Goal: Information Seeking & Learning: Find specific fact

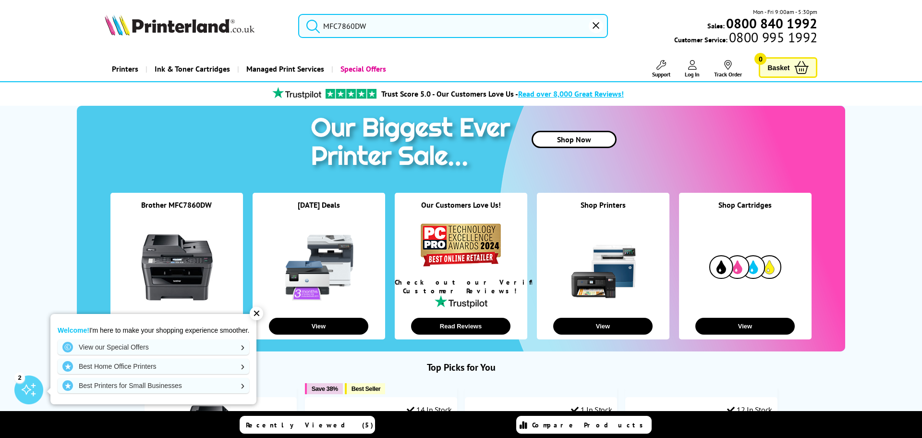
click at [397, 35] on input "MFC7860DW" at bounding box center [453, 26] width 310 height 24
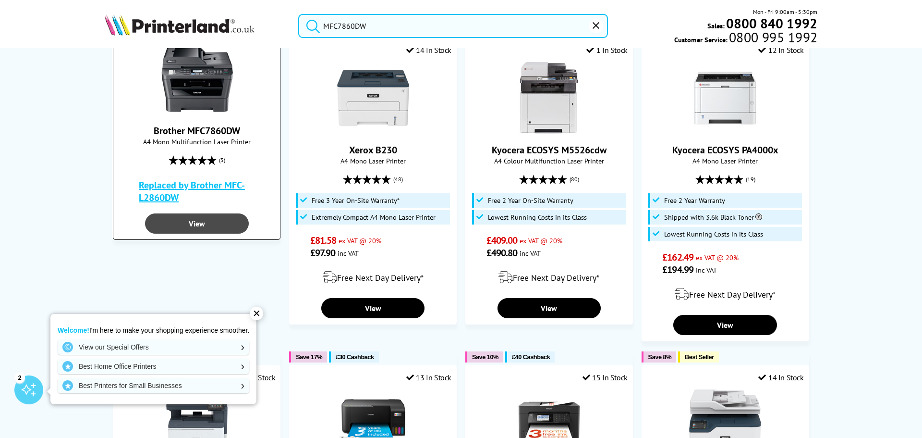
scroll to position [144, 0]
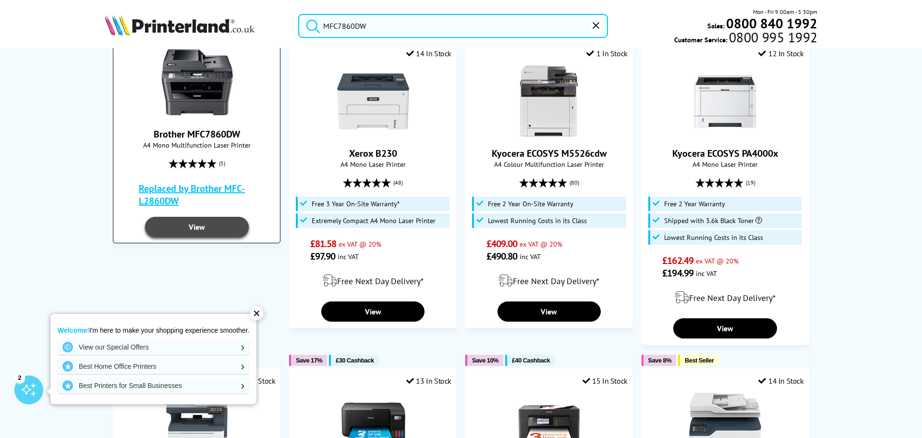
click at [171, 217] on link "View" at bounding box center [196, 227] width 103 height 20
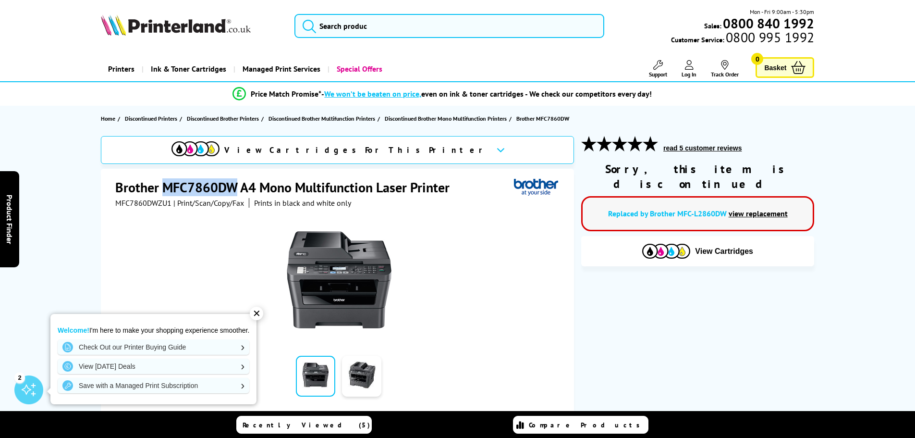
drag, startPoint x: 236, startPoint y: 186, endPoint x: 166, endPoint y: 187, distance: 70.1
click at [166, 187] on h1 "Brother MFC7860DW A4 Mono Multifunction Laser Printer" at bounding box center [287, 187] width 344 height 18
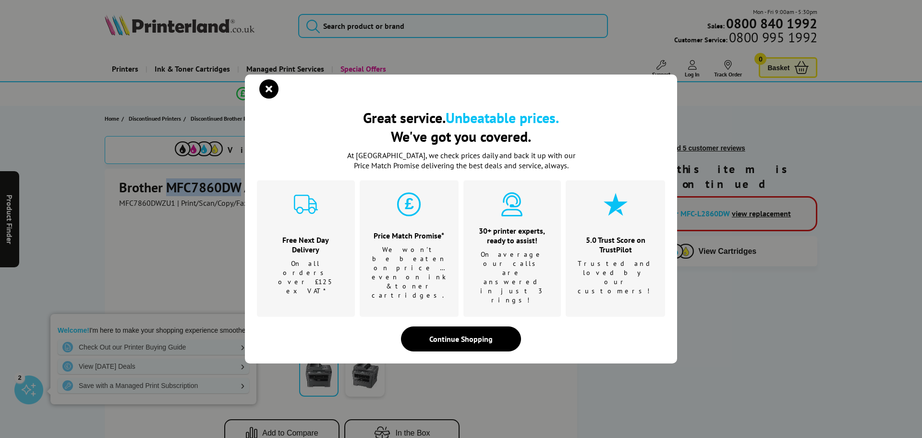
copy h1 "MFC7860DW"
click at [262, 98] on icon "close modal" at bounding box center [268, 88] width 19 height 19
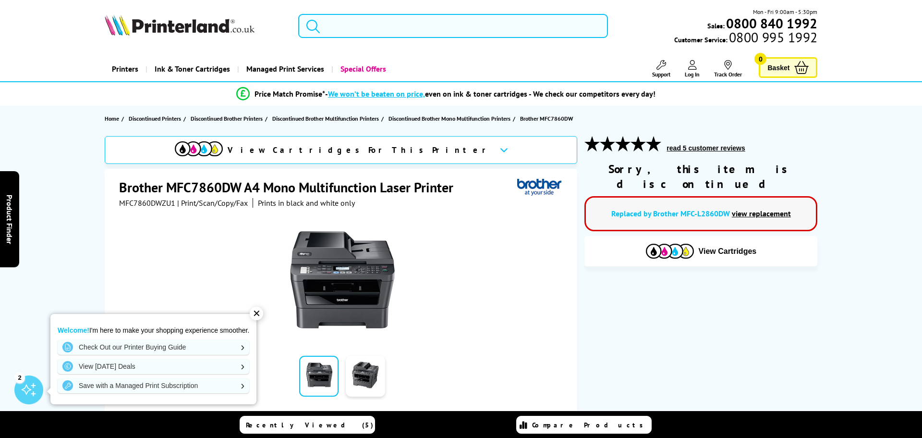
click at [358, 21] on input "search" at bounding box center [453, 26] width 310 height 24
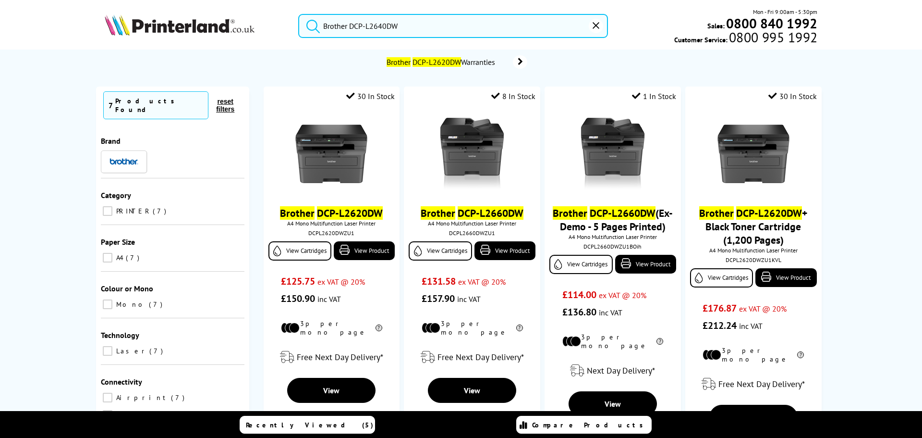
scroll to position [96, 0]
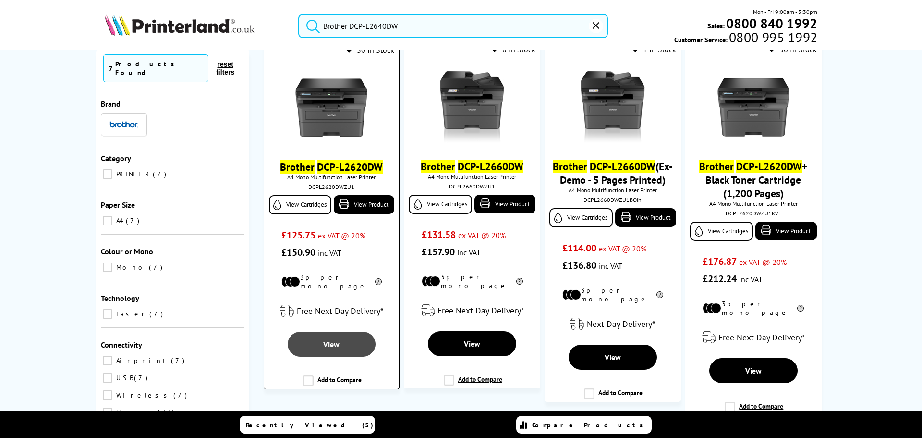
type input "Brother DCP-L2640DW"
click at [342, 343] on link "View" at bounding box center [332, 343] width 88 height 25
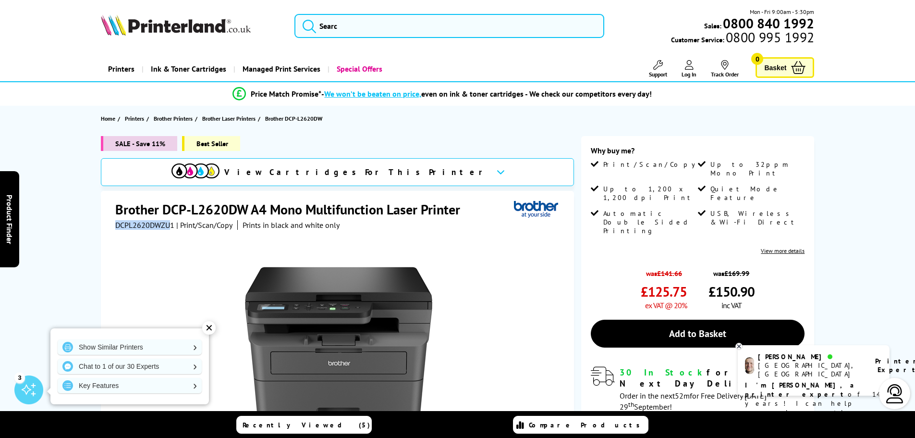
drag, startPoint x: 172, startPoint y: 226, endPoint x: 108, endPoint y: 226, distance: 63.9
click at [108, 226] on div "Brother DCP-L2620DW A4 Mono Multifunction Laser Printer DCPL2620DWZU1 | Print/S…" at bounding box center [337, 384] width 473 height 387
click at [178, 226] on span "| Print/Scan/Copy" at bounding box center [204, 225] width 56 height 10
drag, startPoint x: 175, startPoint y: 225, endPoint x: 101, endPoint y: 221, distance: 74.6
click at [101, 221] on div "Brother DCP-L2620DW A4 Mono Multifunction Laser Printer DCPL2620DWZU1 | Print/S…" at bounding box center [337, 384] width 473 height 387
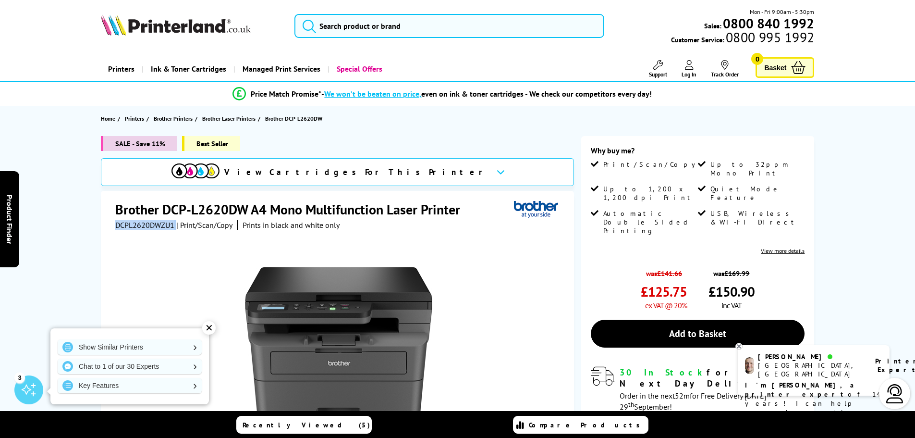
copy div "DCPL2620DWZU1"
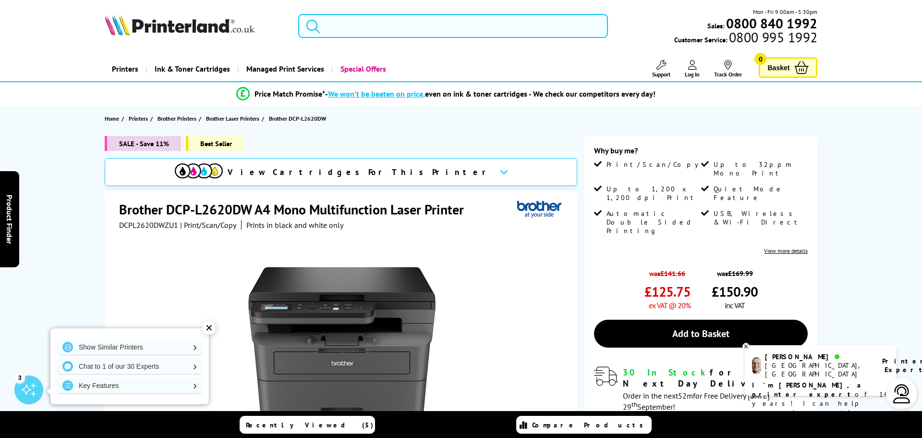
click at [348, 31] on input "search" at bounding box center [453, 26] width 310 height 24
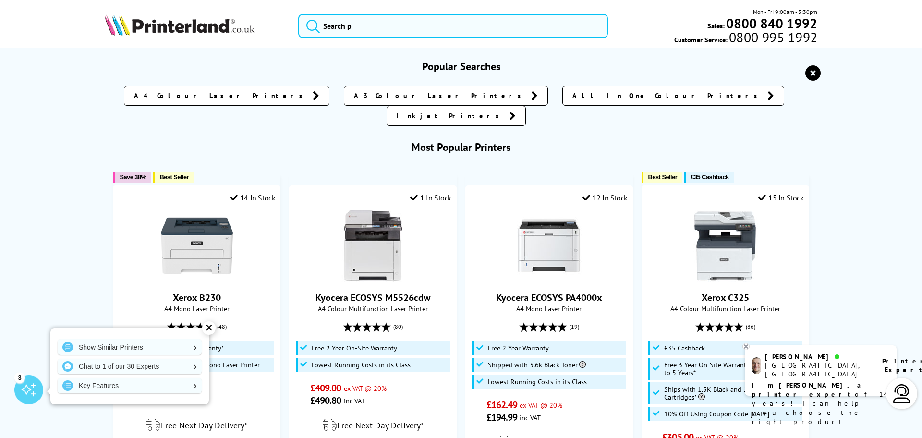
click at [812, 71] on icon "reset" at bounding box center [813, 72] width 15 height 15
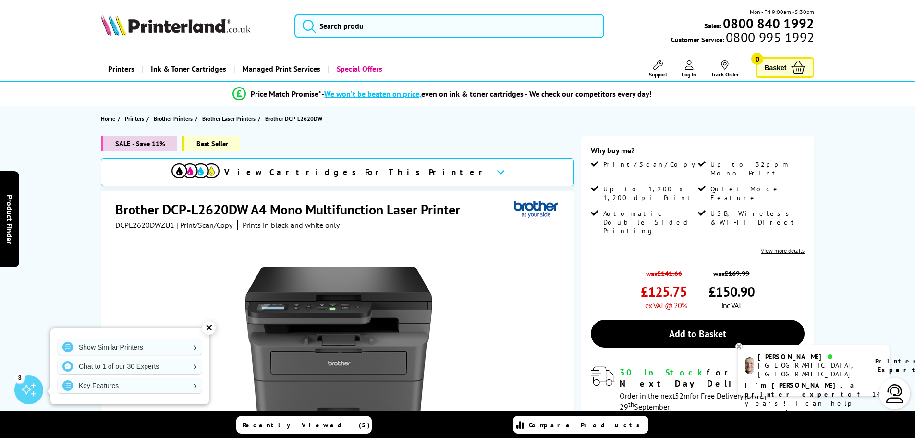
drag, startPoint x: 430, startPoint y: 48, endPoint x: 423, endPoint y: 30, distance: 19.6
click at [427, 38] on div "Mon - Fri 9:00am - 5:30pm Sales: 0800 840 1992 Customer Service: 0800 995 1992" at bounding box center [457, 28] width 769 height 42
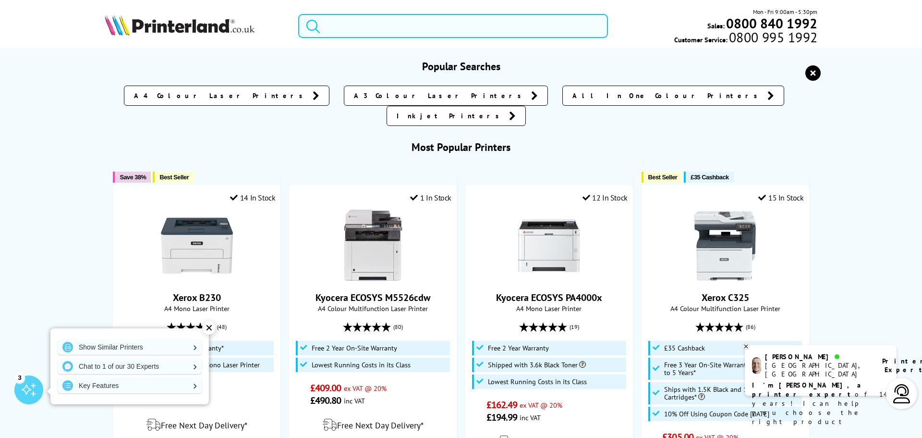
click at [423, 30] on input "search" at bounding box center [453, 26] width 310 height 24
paste input "MFC7860DW"
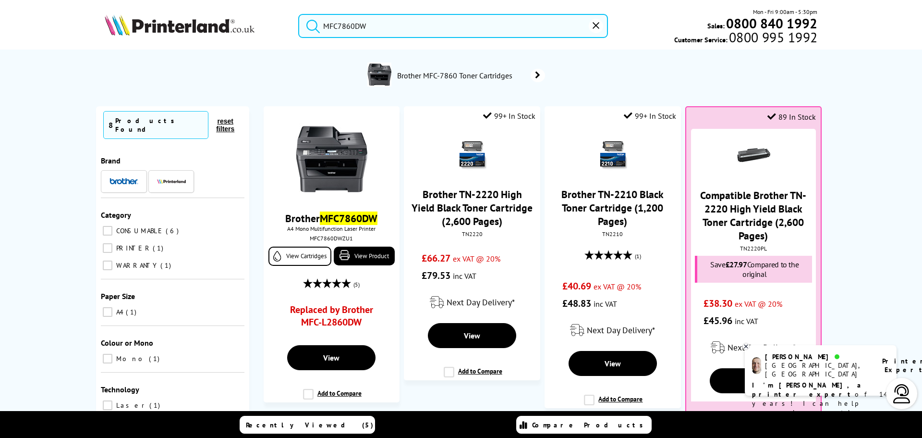
type input "MFC7860DW"
click at [299, 14] on button "submit" at bounding box center [311, 24] width 24 height 21
